Goal: Check status: Check status

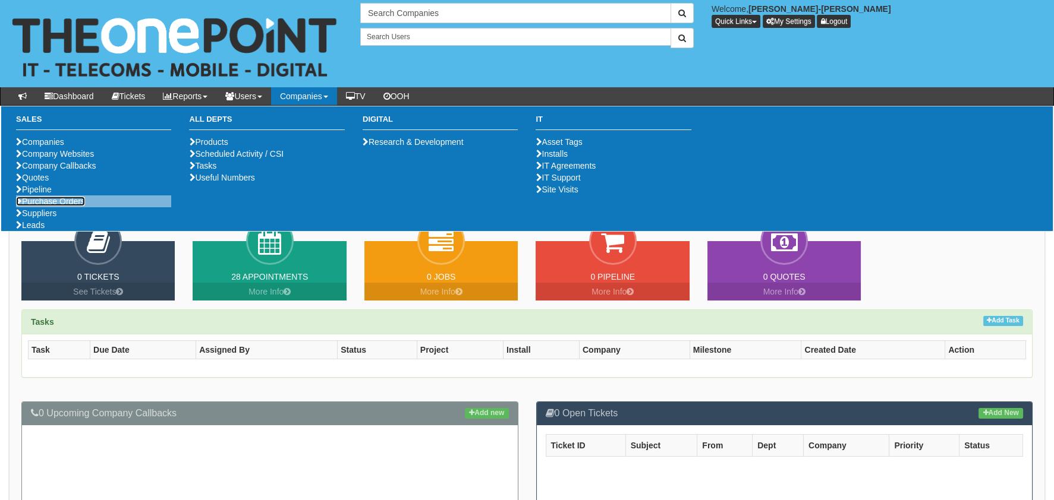
click at [49, 206] on link "Purchase Orders" at bounding box center [50, 202] width 69 height 10
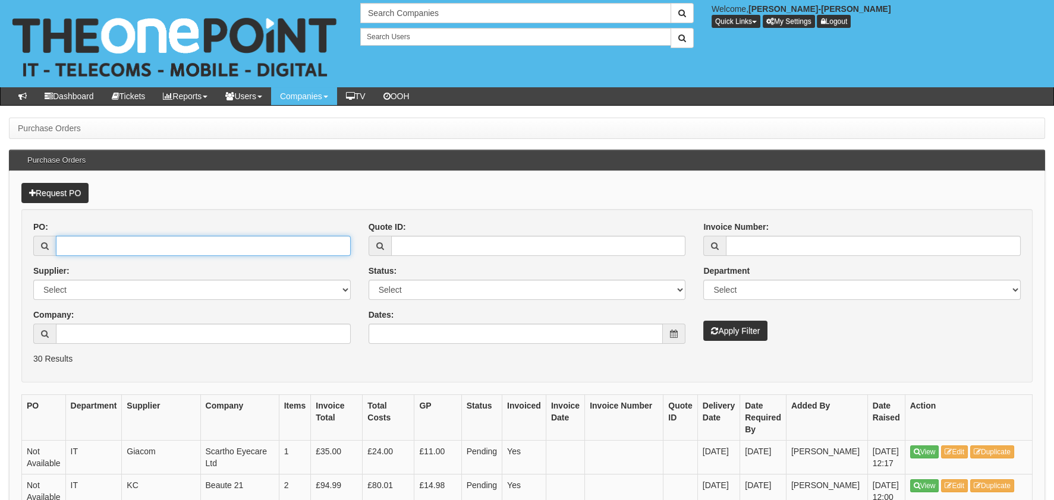
click at [113, 245] on input "PO:" at bounding box center [203, 246] width 295 height 20
paste input "19504"
type input "19504"
click at [723, 323] on button "Apply Filter" at bounding box center [735, 331] width 64 height 20
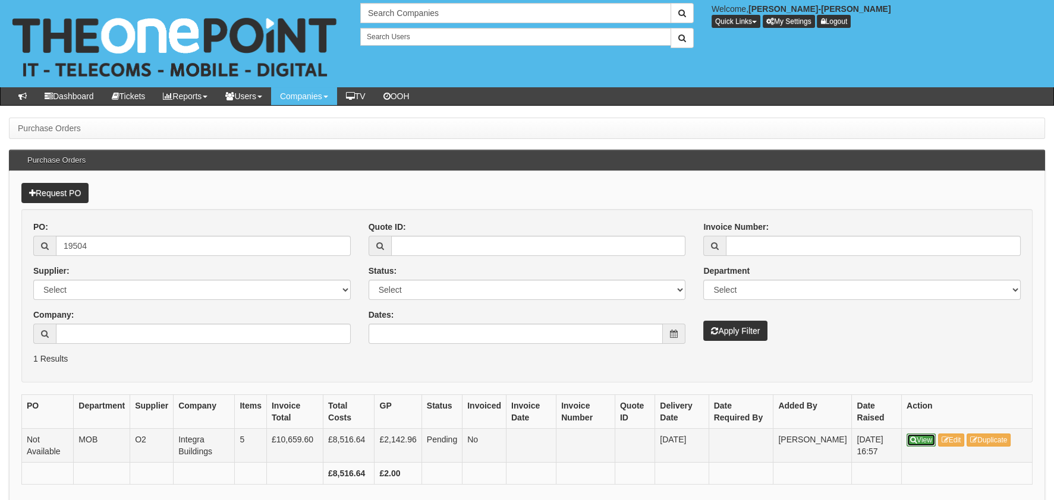
click at [911, 437] on icon at bounding box center [913, 440] width 7 height 7
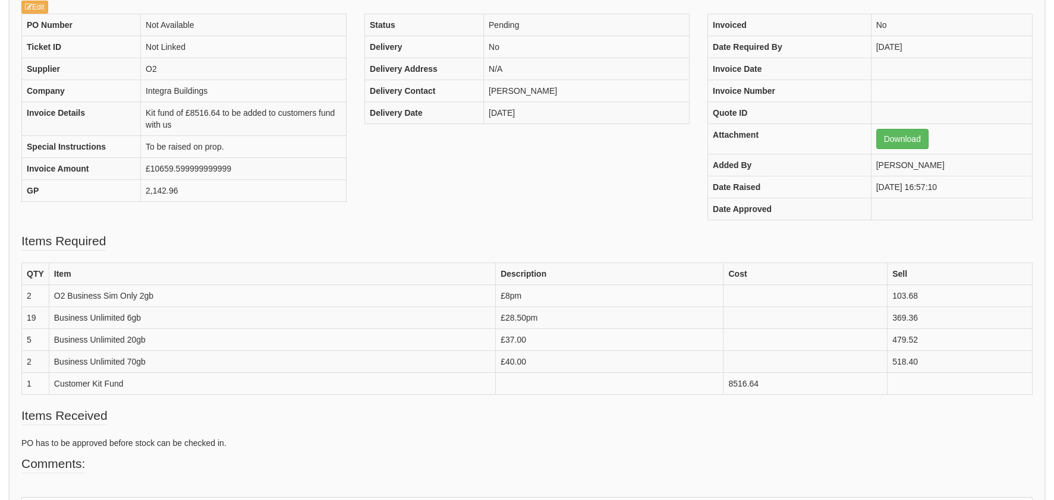
scroll to position [237, 0]
